Goal: Task Accomplishment & Management: Use online tool/utility

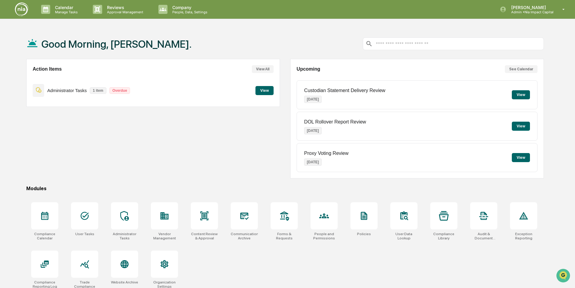
click at [268, 91] on button "View" at bounding box center [264, 90] width 18 height 9
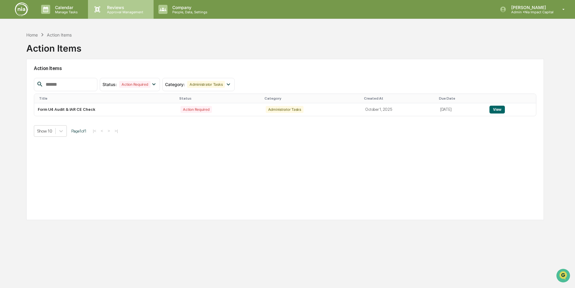
click at [122, 8] on p "Reviews" at bounding box center [124, 7] width 44 height 5
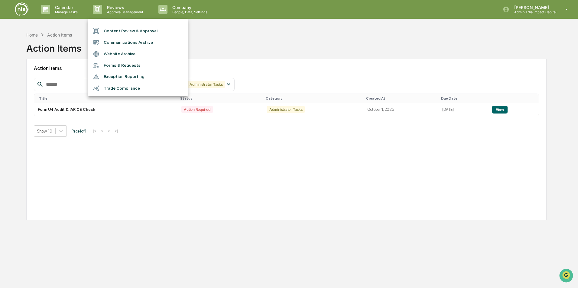
click at [120, 32] on li "Content Review & Approval" at bounding box center [138, 30] width 100 height 11
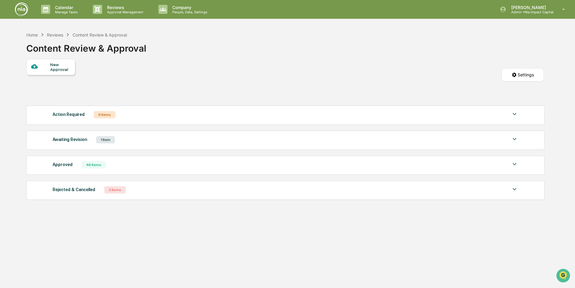
click at [515, 140] on img at bounding box center [514, 139] width 7 height 7
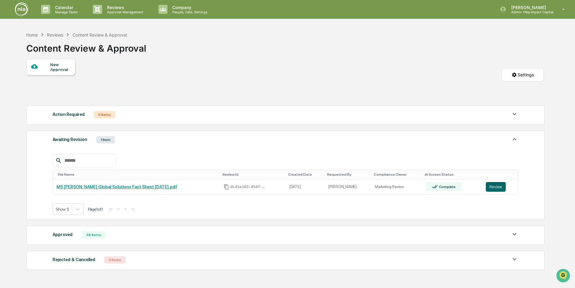
click at [515, 140] on img at bounding box center [514, 139] width 7 height 7
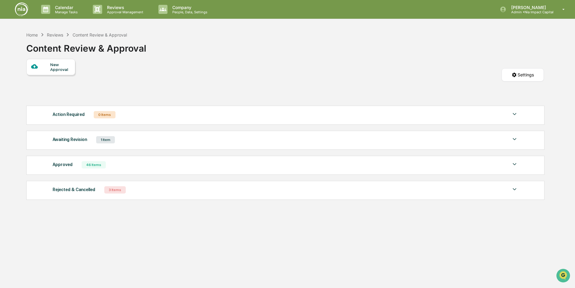
click at [515, 140] on img at bounding box center [514, 139] width 7 height 7
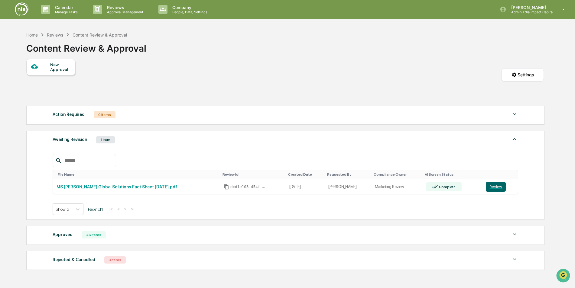
click at [515, 140] on img at bounding box center [514, 139] width 7 height 7
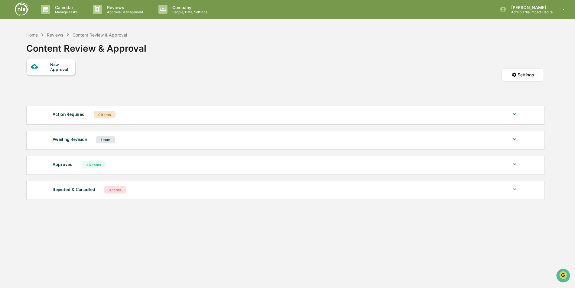
click at [515, 140] on img at bounding box center [514, 139] width 7 height 7
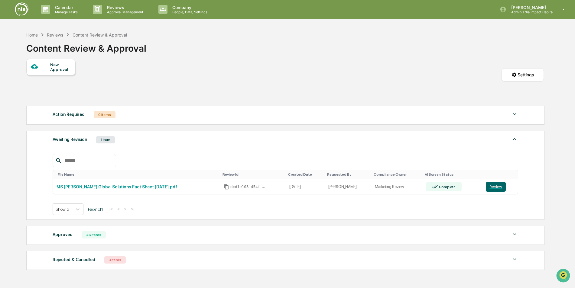
click at [515, 140] on img at bounding box center [514, 139] width 7 height 7
